Goal: Transaction & Acquisition: Purchase product/service

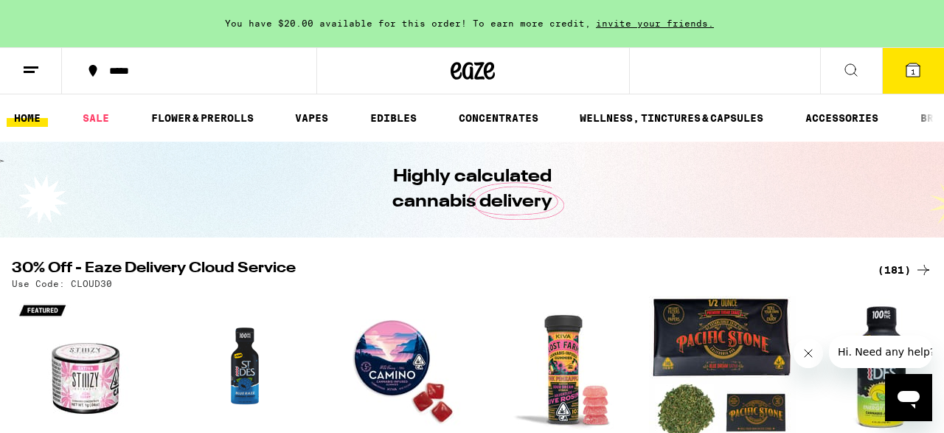
click at [907, 80] on button "1" at bounding box center [913, 71] width 62 height 46
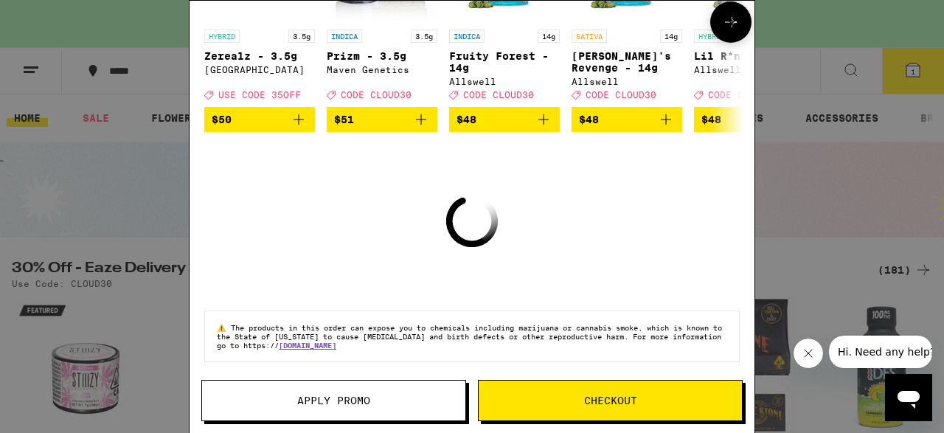
scroll to position [233, 0]
click at [729, 26] on icon at bounding box center [731, 23] width 9 height 9
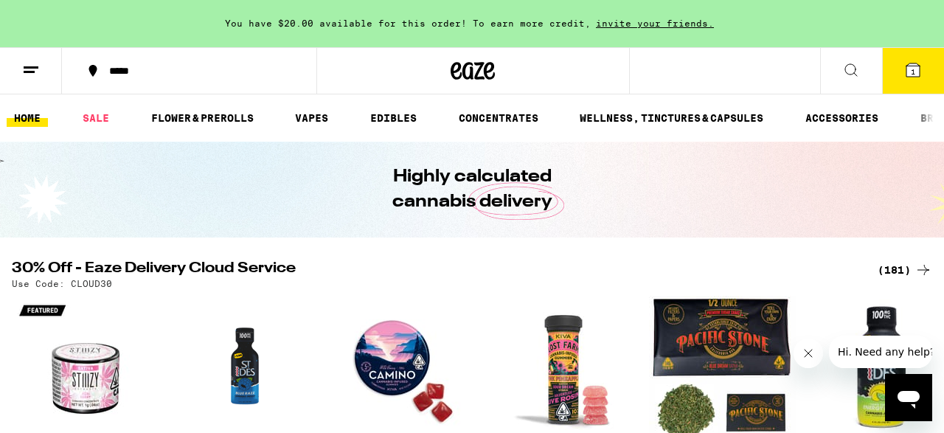
click at [857, 66] on icon at bounding box center [851, 70] width 18 height 18
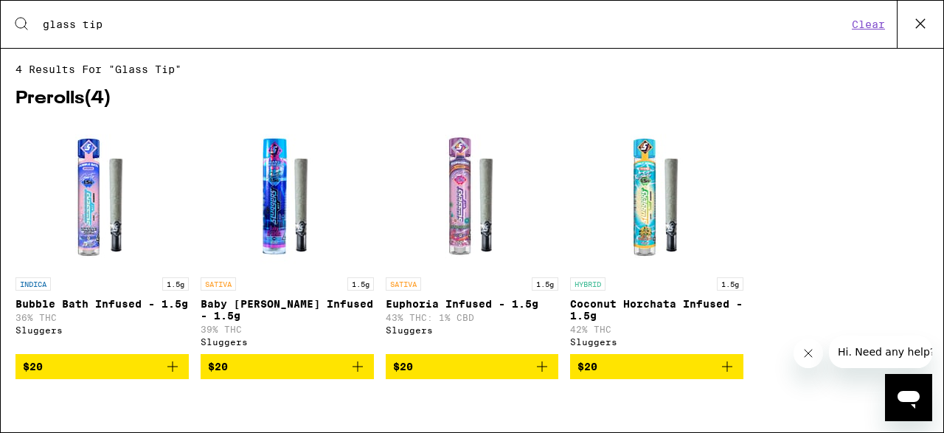
click at [256, 36] on div "Search for Products glass tip Clear" at bounding box center [472, 24] width 942 height 47
click at [100, 25] on input "glass tip" at bounding box center [444, 24] width 805 height 13
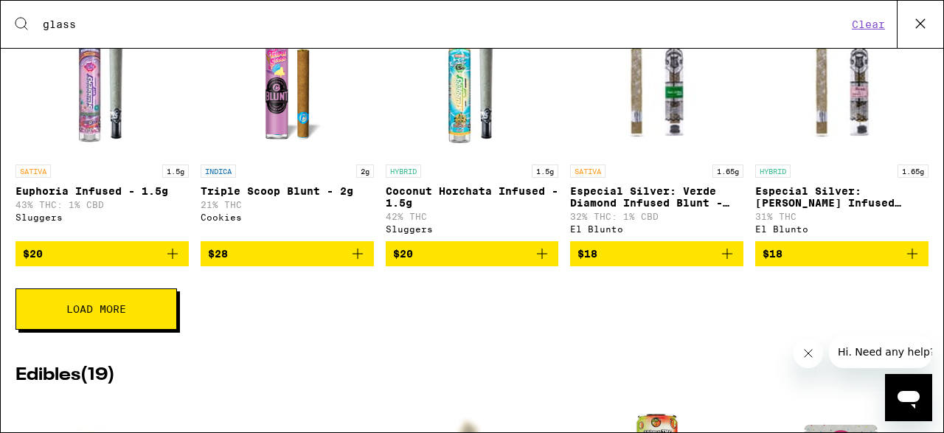
scroll to position [1985, 0]
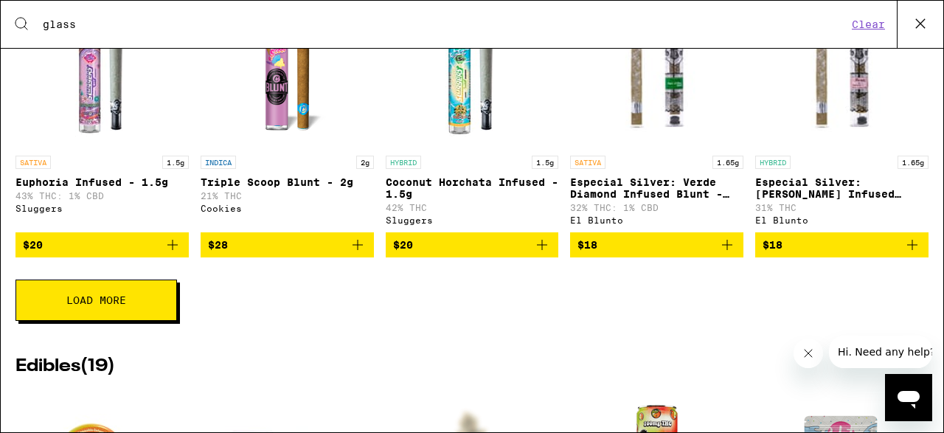
click at [908, 250] on icon "Add to bag" at bounding box center [912, 245] width 10 height 10
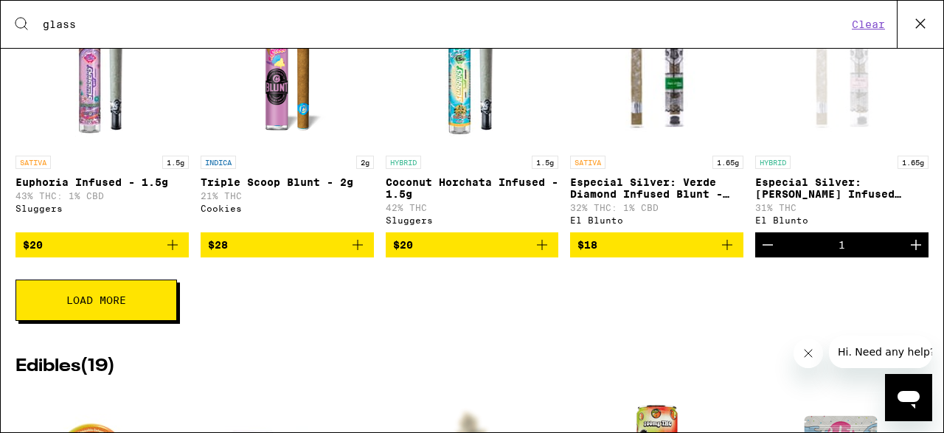
click at [363, 254] on icon "Add to bag" at bounding box center [358, 245] width 18 height 18
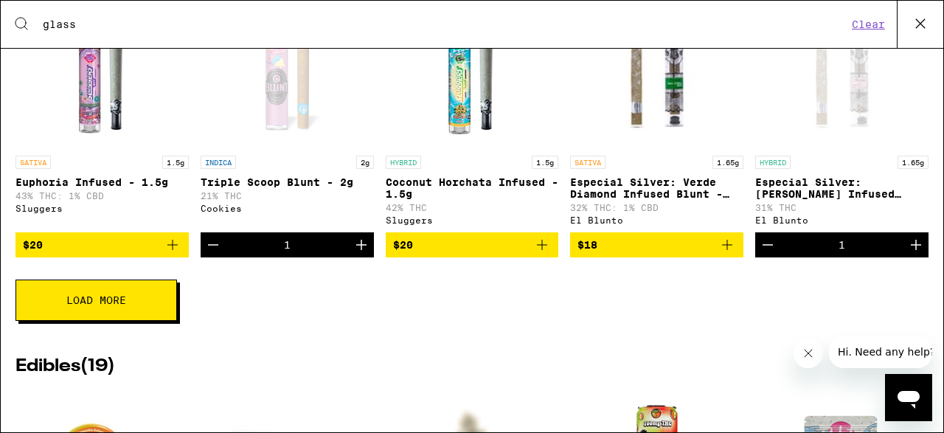
click at [731, 254] on icon "Add to bag" at bounding box center [727, 245] width 18 height 18
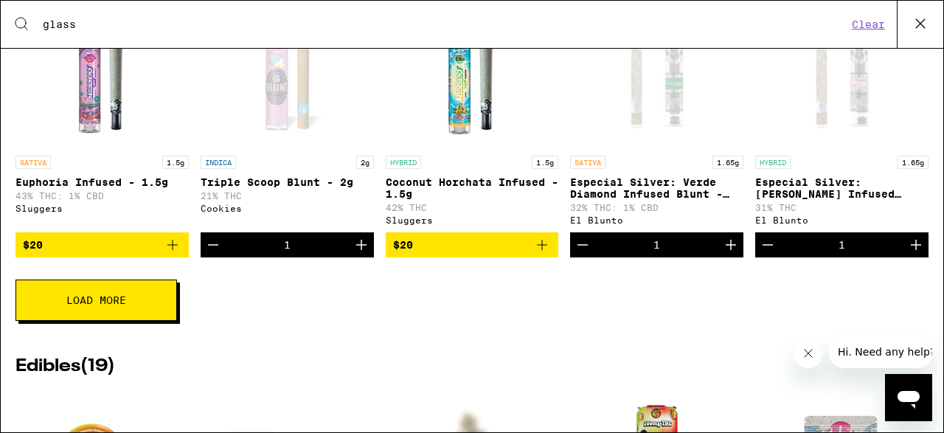
click at [351, 30] on input "glass" at bounding box center [444, 24] width 805 height 13
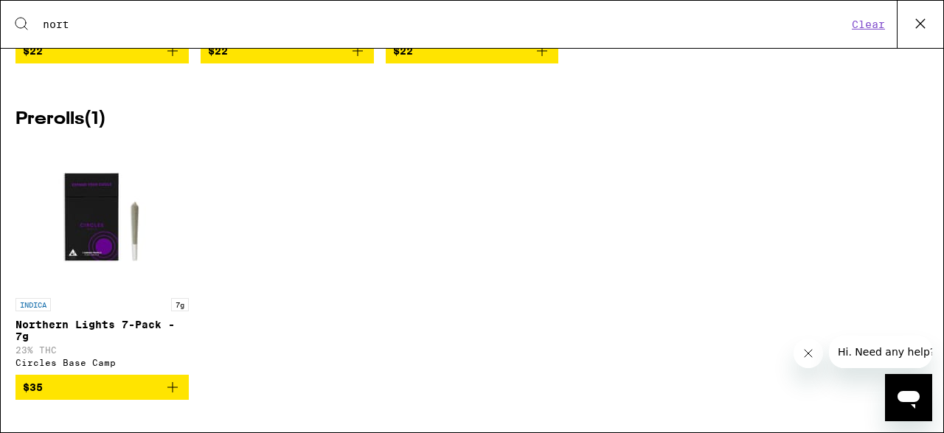
scroll to position [0, 0]
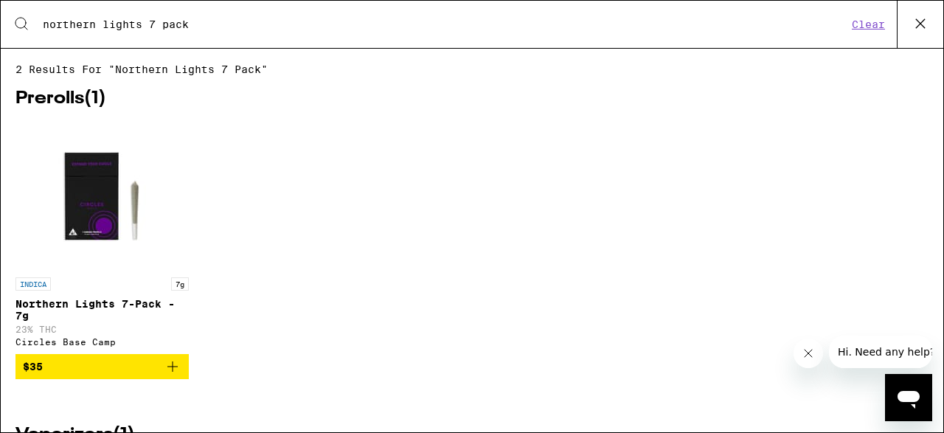
type input "northern lights 7 pack"
click at [175, 375] on icon "Add to bag" at bounding box center [173, 367] width 18 height 18
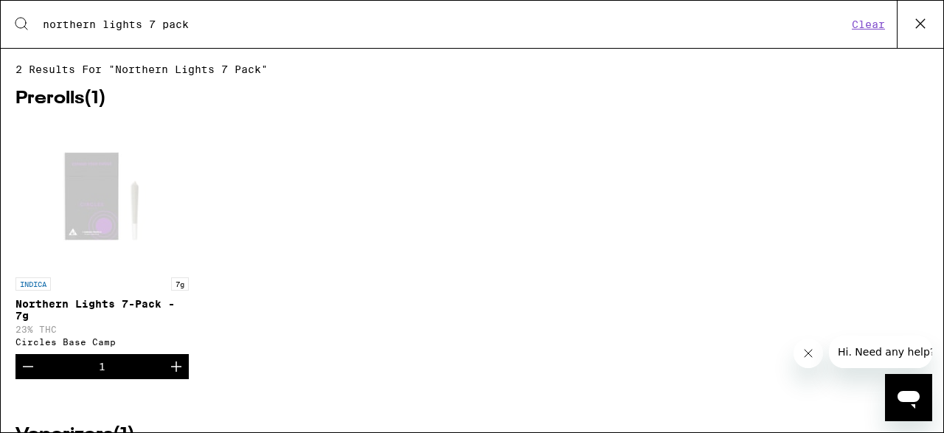
click at [918, 29] on icon at bounding box center [920, 24] width 22 height 22
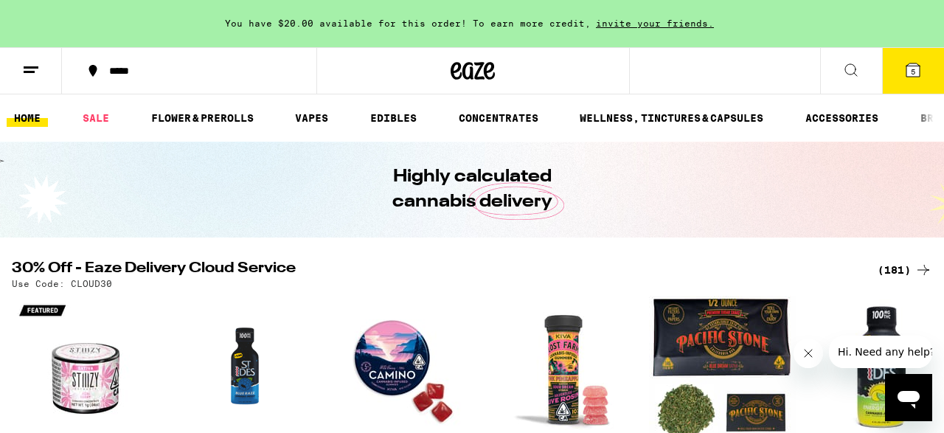
click at [913, 69] on span "5" at bounding box center [912, 71] width 4 height 9
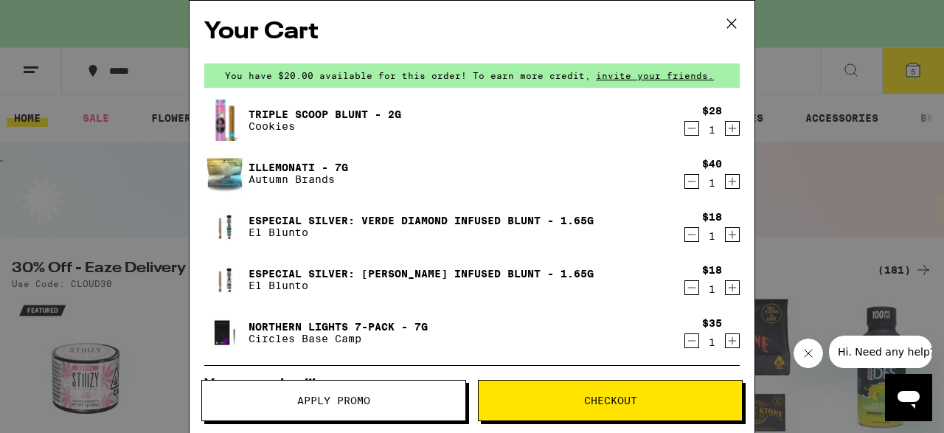
click at [290, 168] on link "Illemonati - 7g" at bounding box center [298, 167] width 100 height 12
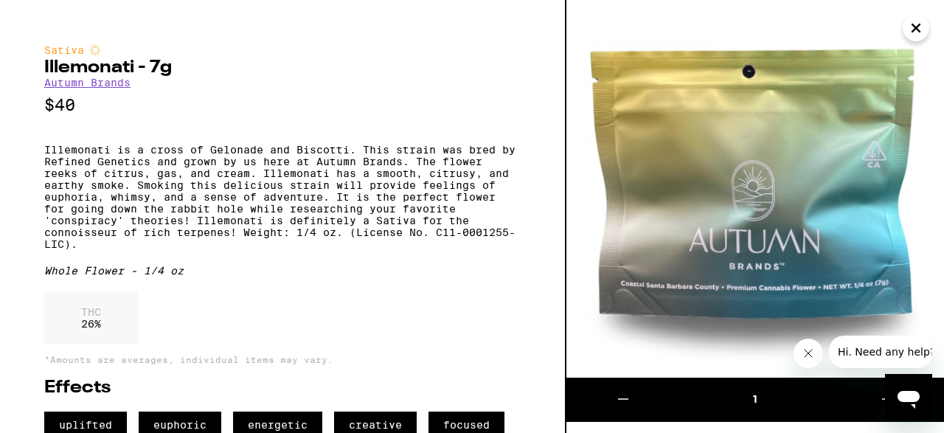
click at [913, 25] on icon "Close" at bounding box center [915, 27] width 7 height 7
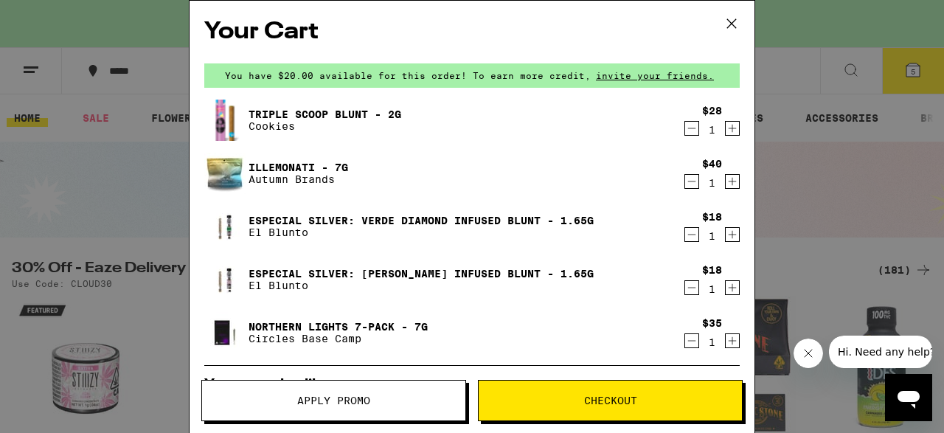
click at [692, 181] on icon "Decrement" at bounding box center [692, 181] width 8 height 0
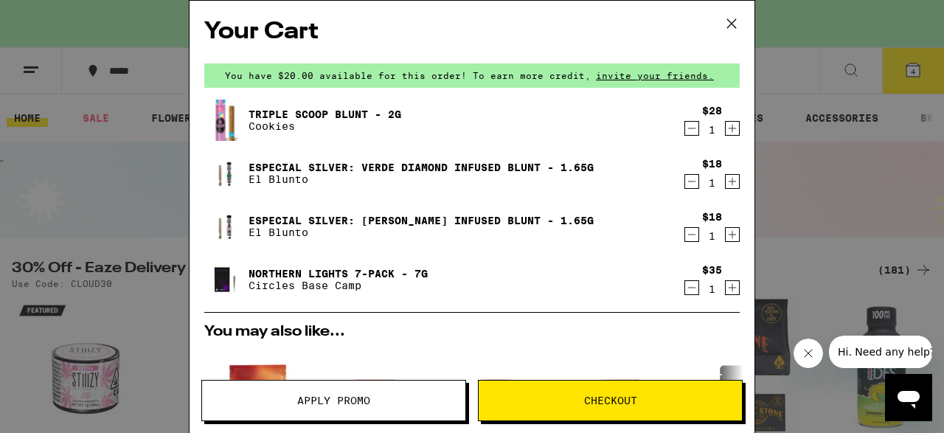
click at [647, 392] on button "Checkout" at bounding box center [610, 400] width 265 height 41
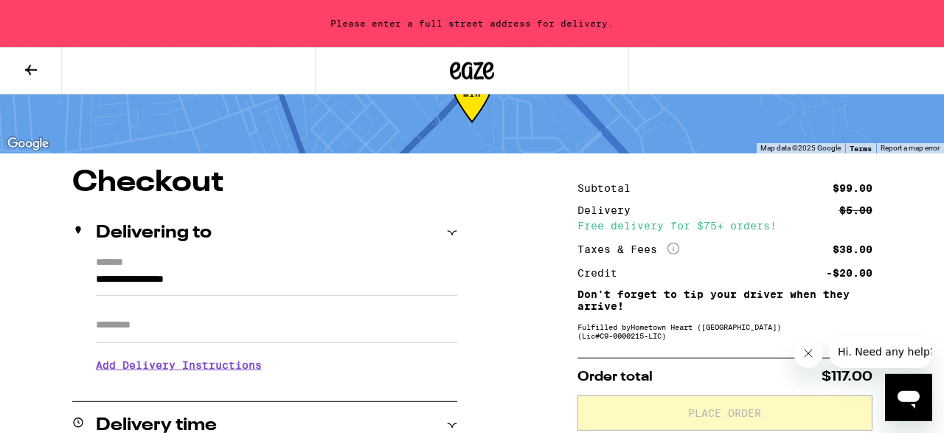
scroll to position [59, 0]
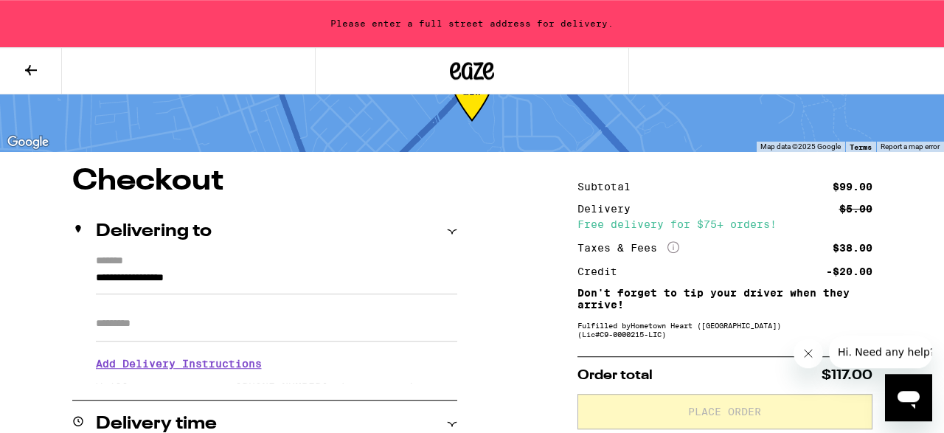
click at [344, 282] on input "**********" at bounding box center [276, 281] width 361 height 25
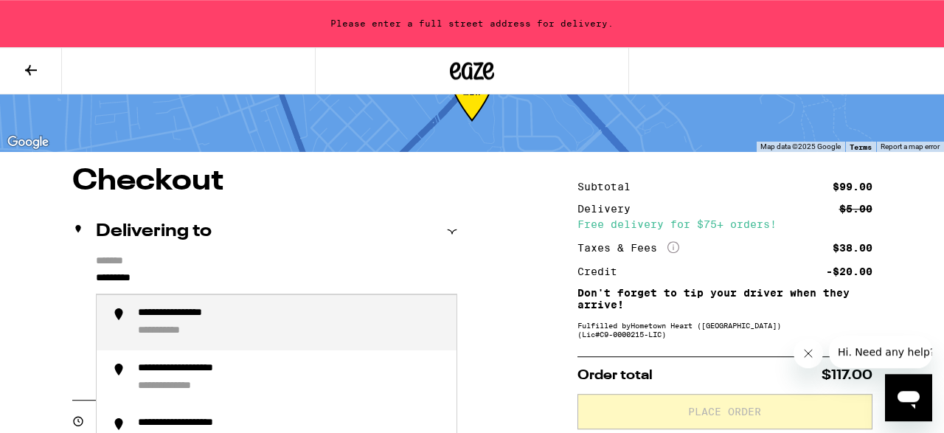
click at [297, 317] on div "**********" at bounding box center [291, 323] width 307 height 32
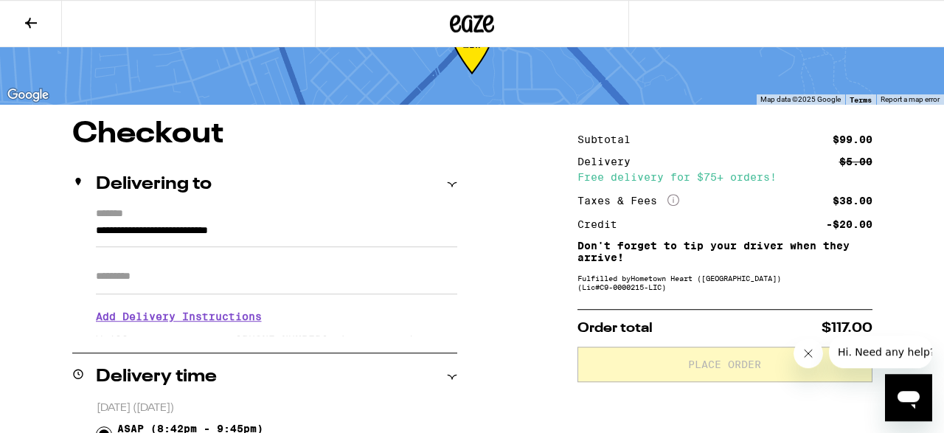
type input "**********"
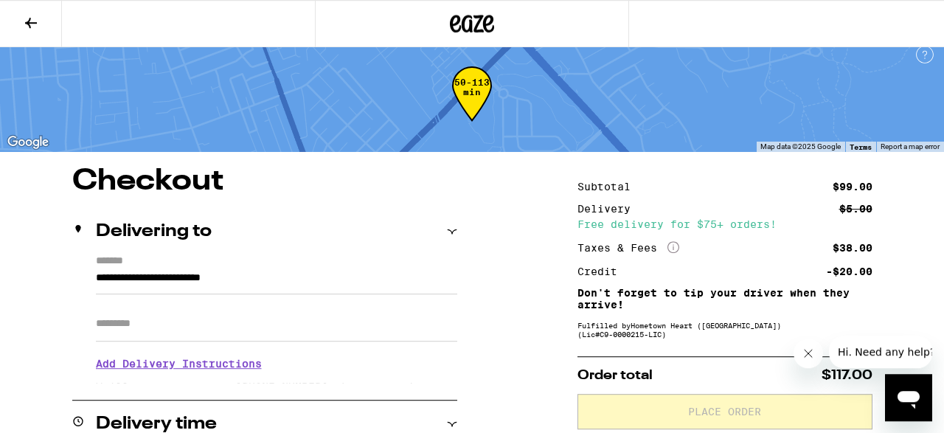
click at [297, 317] on input "Apt/Suite" at bounding box center [276, 323] width 361 height 35
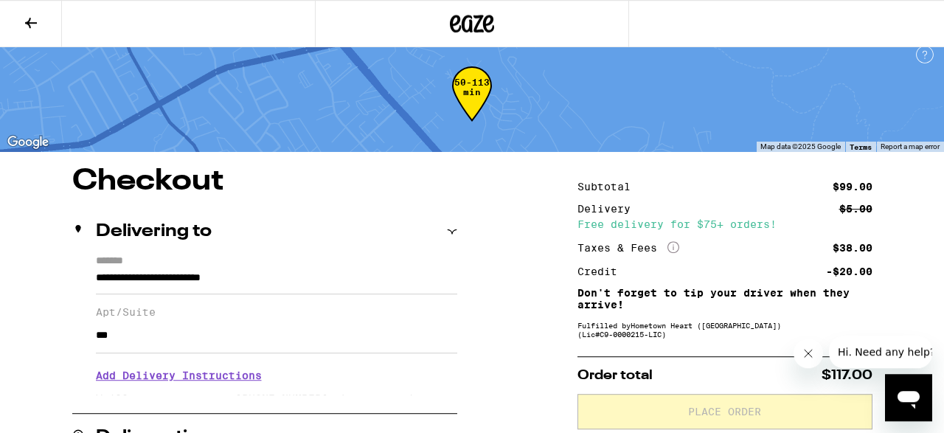
type input "***"
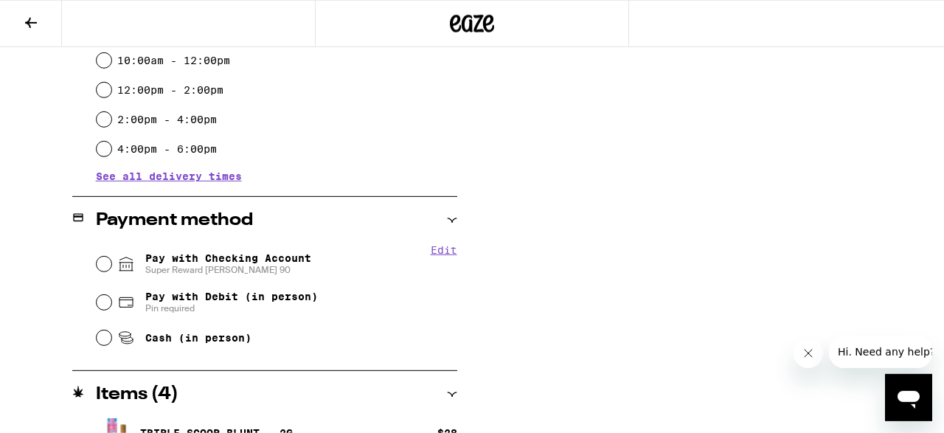
scroll to position [509, 0]
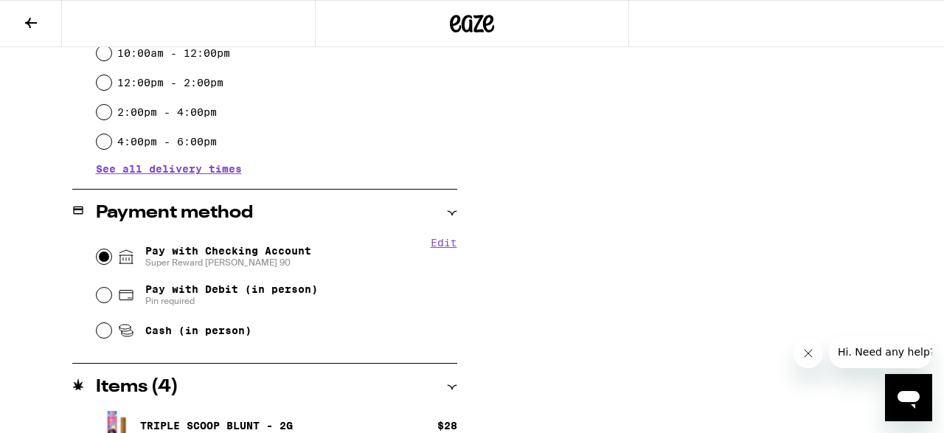
click at [104, 259] on input "Pay with Checking Account Super Reward [PERSON_NAME] 90" at bounding box center [104, 256] width 15 height 15
radio input "true"
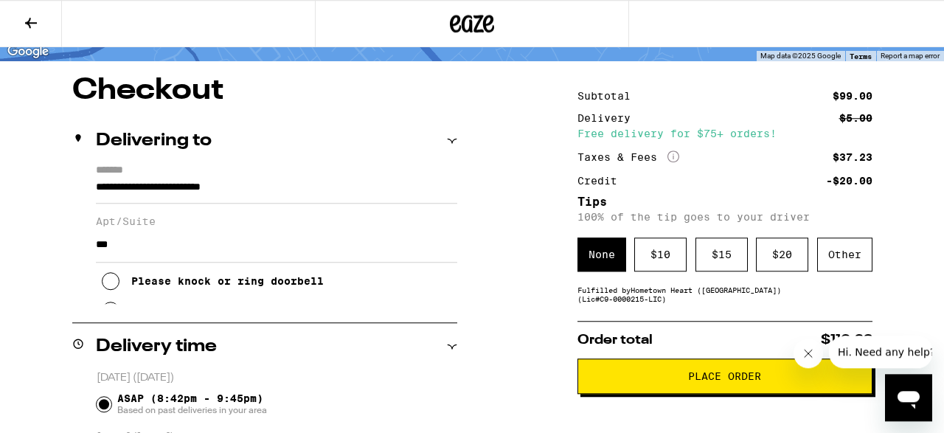
scroll to position [109, 0]
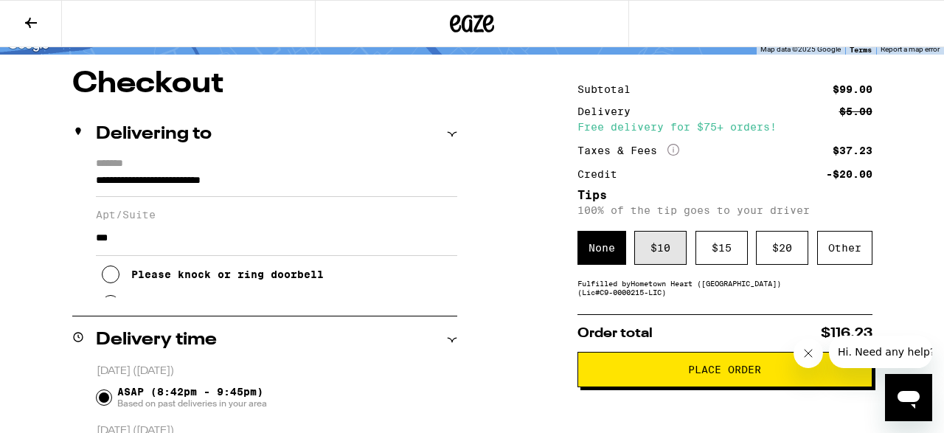
click at [661, 260] on div "$ 10" at bounding box center [660, 248] width 52 height 34
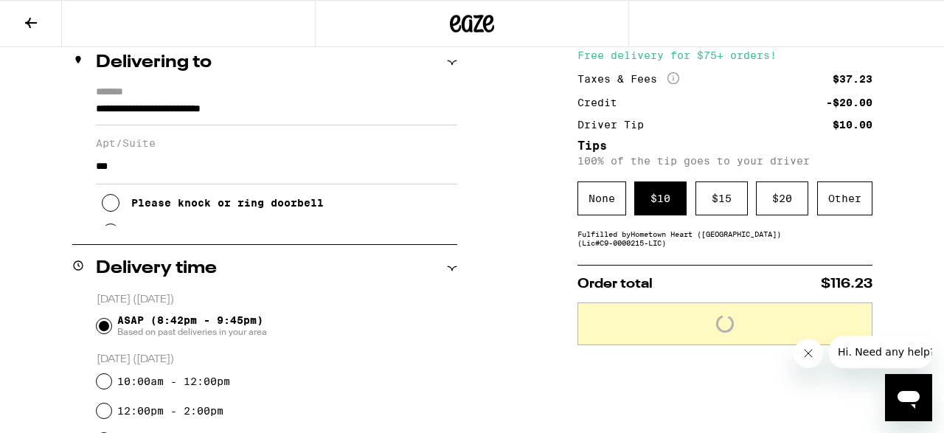
scroll to position [186, 0]
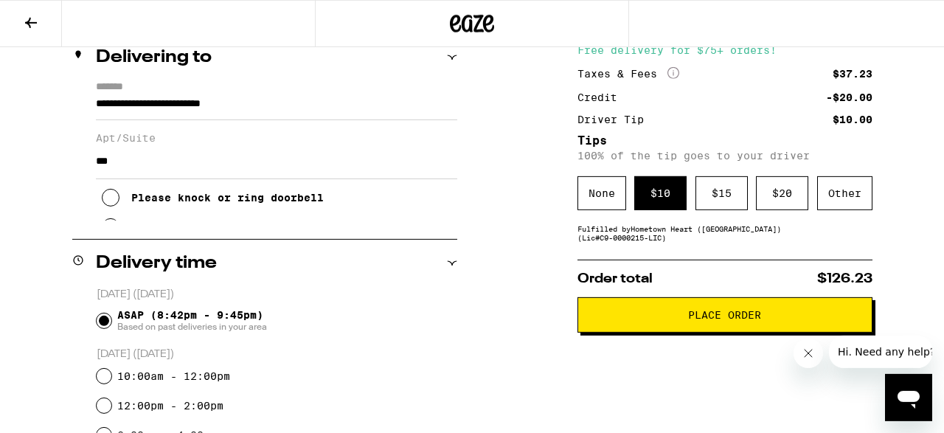
click at [716, 313] on button "Place Order" at bounding box center [724, 314] width 295 height 35
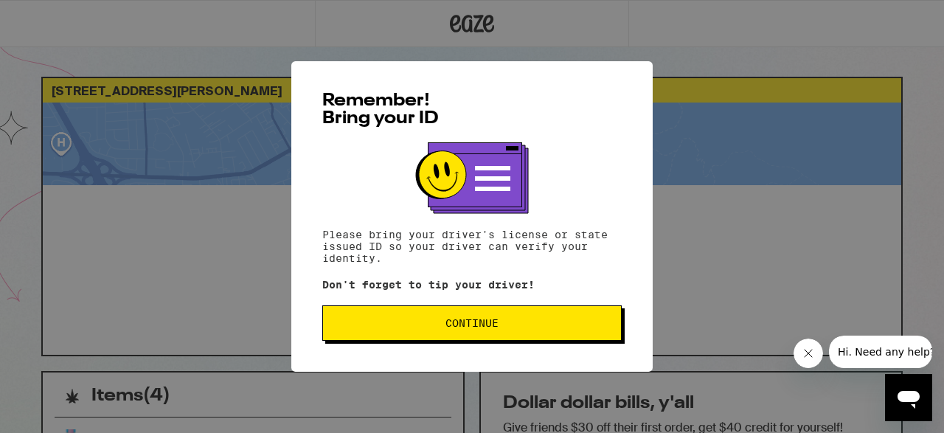
click at [572, 327] on span "Continue" at bounding box center [472, 323] width 274 height 10
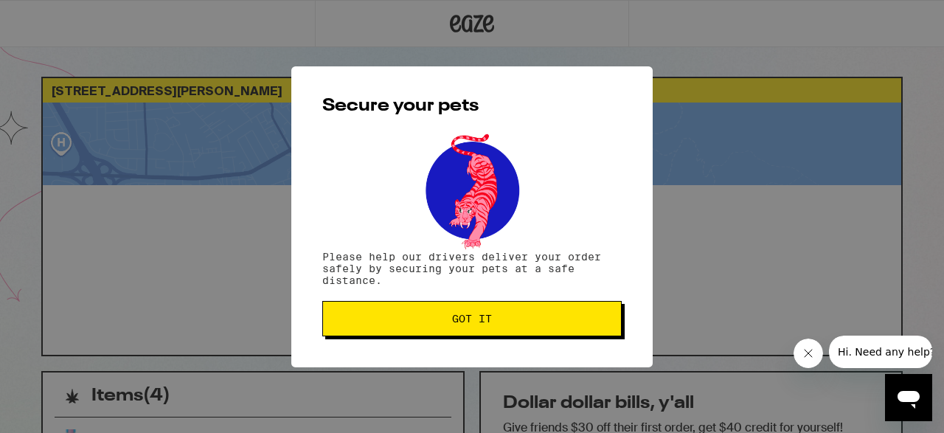
click at [572, 327] on button "Got it" at bounding box center [471, 318] width 299 height 35
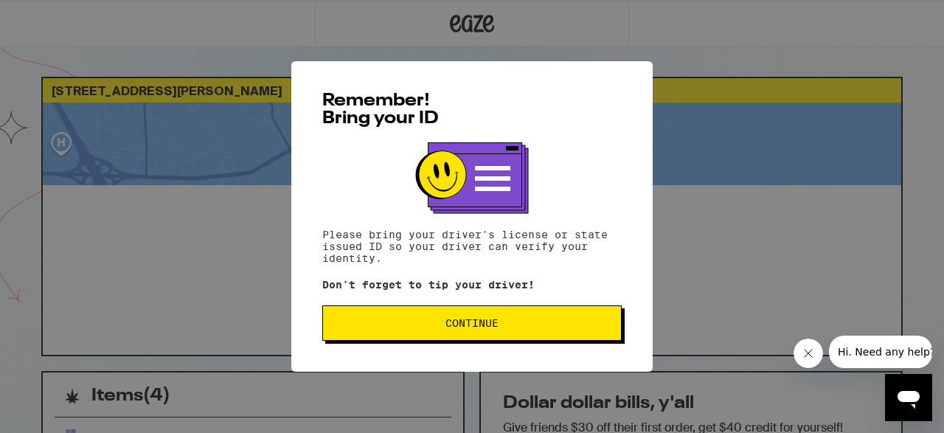
click at [423, 327] on span "Continue" at bounding box center [472, 323] width 274 height 10
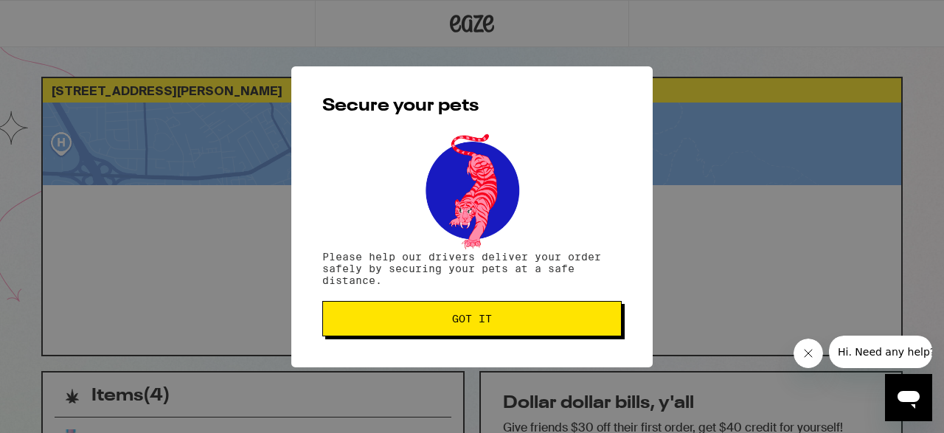
click at [536, 310] on button "Got it" at bounding box center [471, 318] width 299 height 35
